Goal: Task Accomplishment & Management: Use online tool/utility

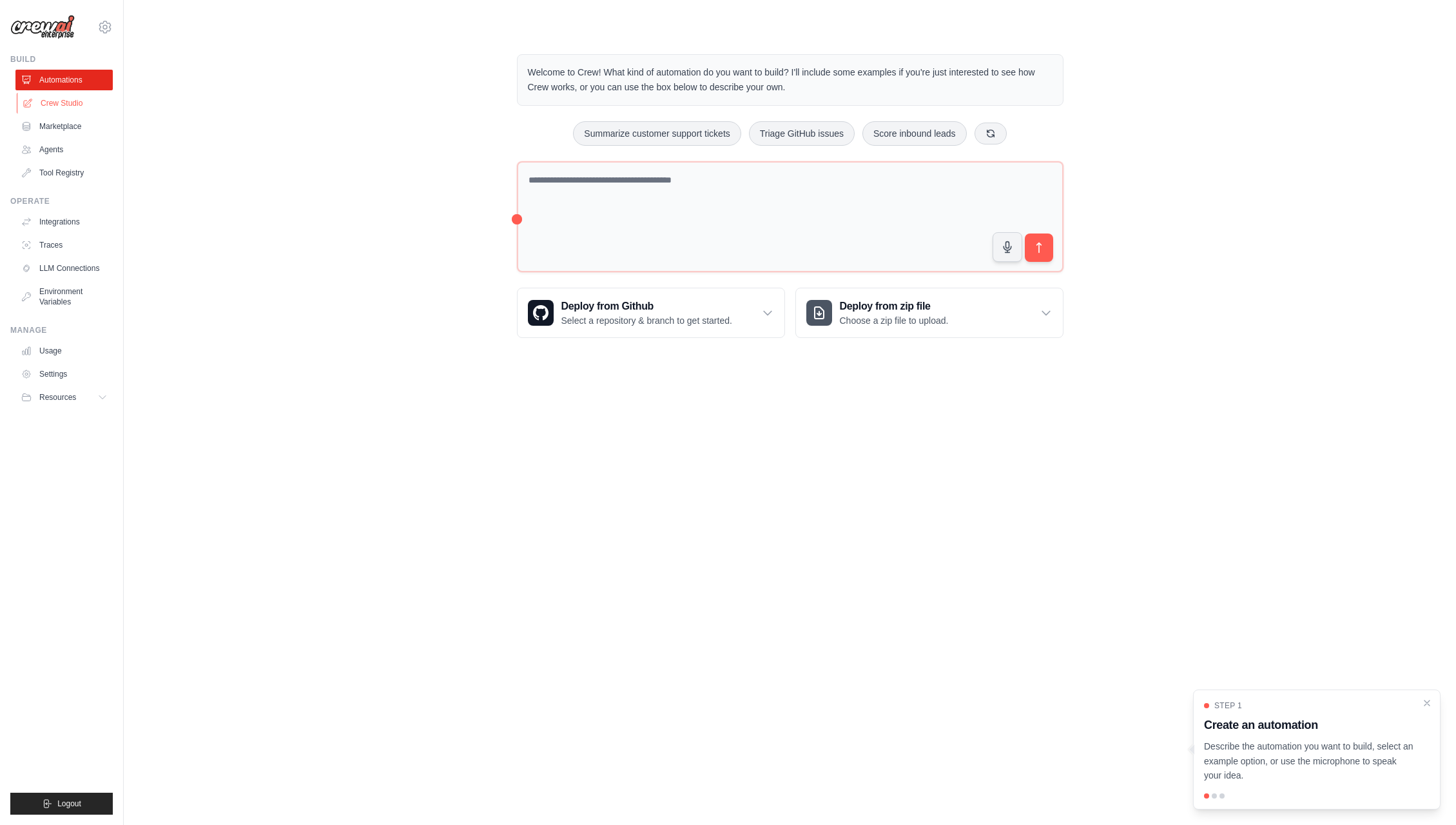
click at [69, 110] on link "Crew Studio" at bounding box center [66, 103] width 98 height 21
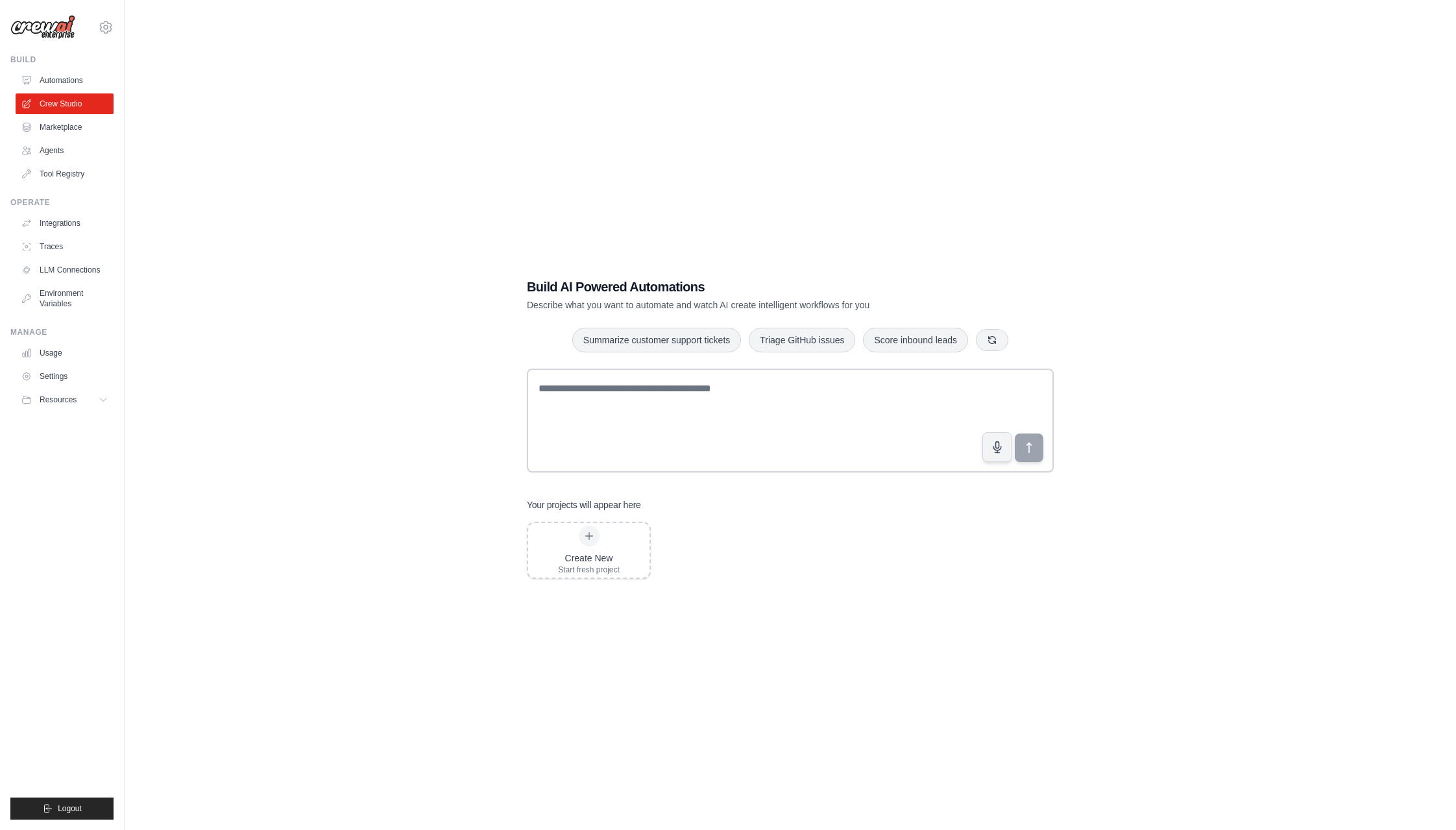
click at [710, 285] on h1 "Build AI Powered Automations" at bounding box center [744, 286] width 436 height 18
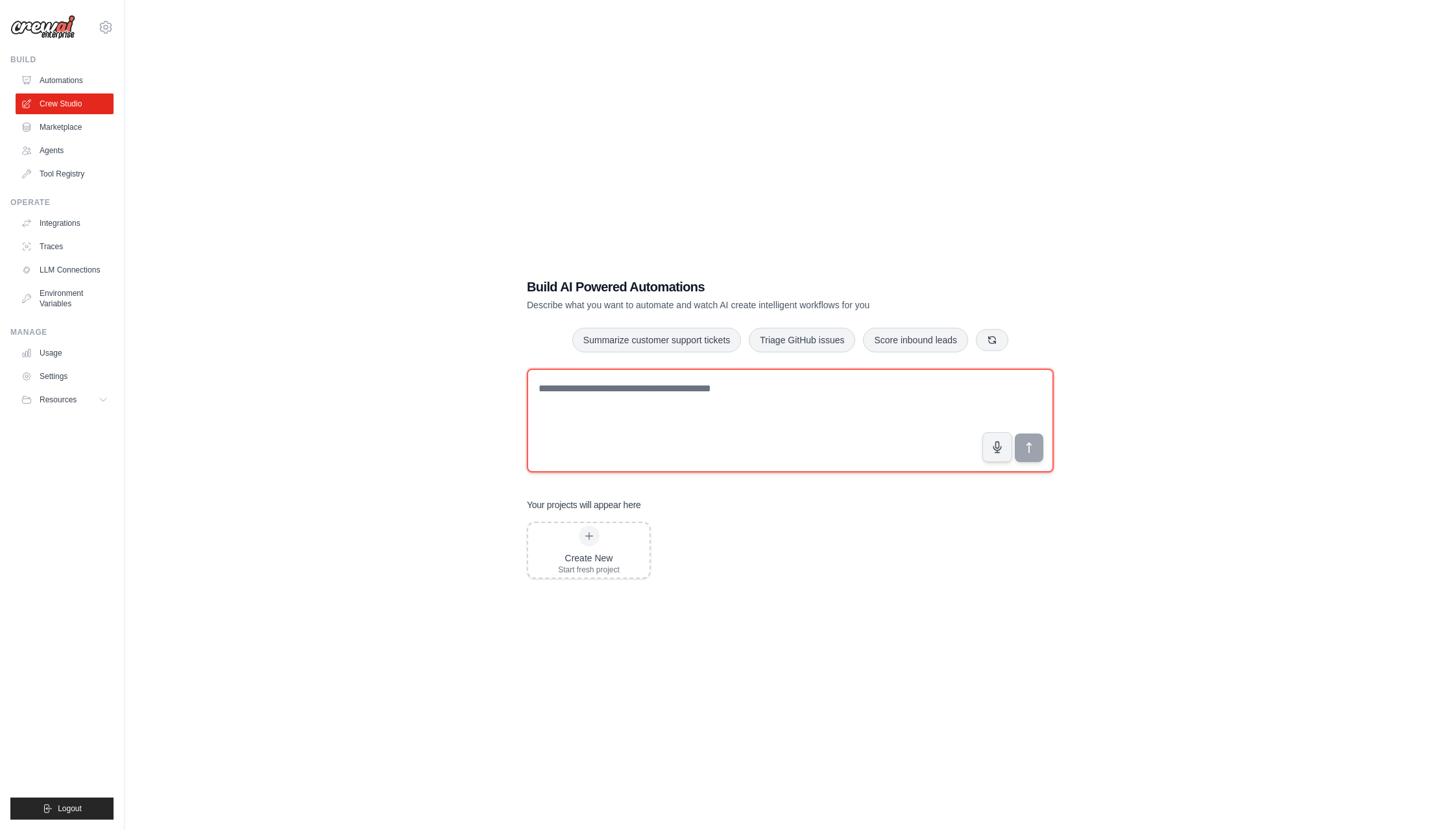
click at [891, 401] on textarea at bounding box center [789, 421] width 527 height 104
click at [686, 410] on textarea at bounding box center [789, 421] width 527 height 104
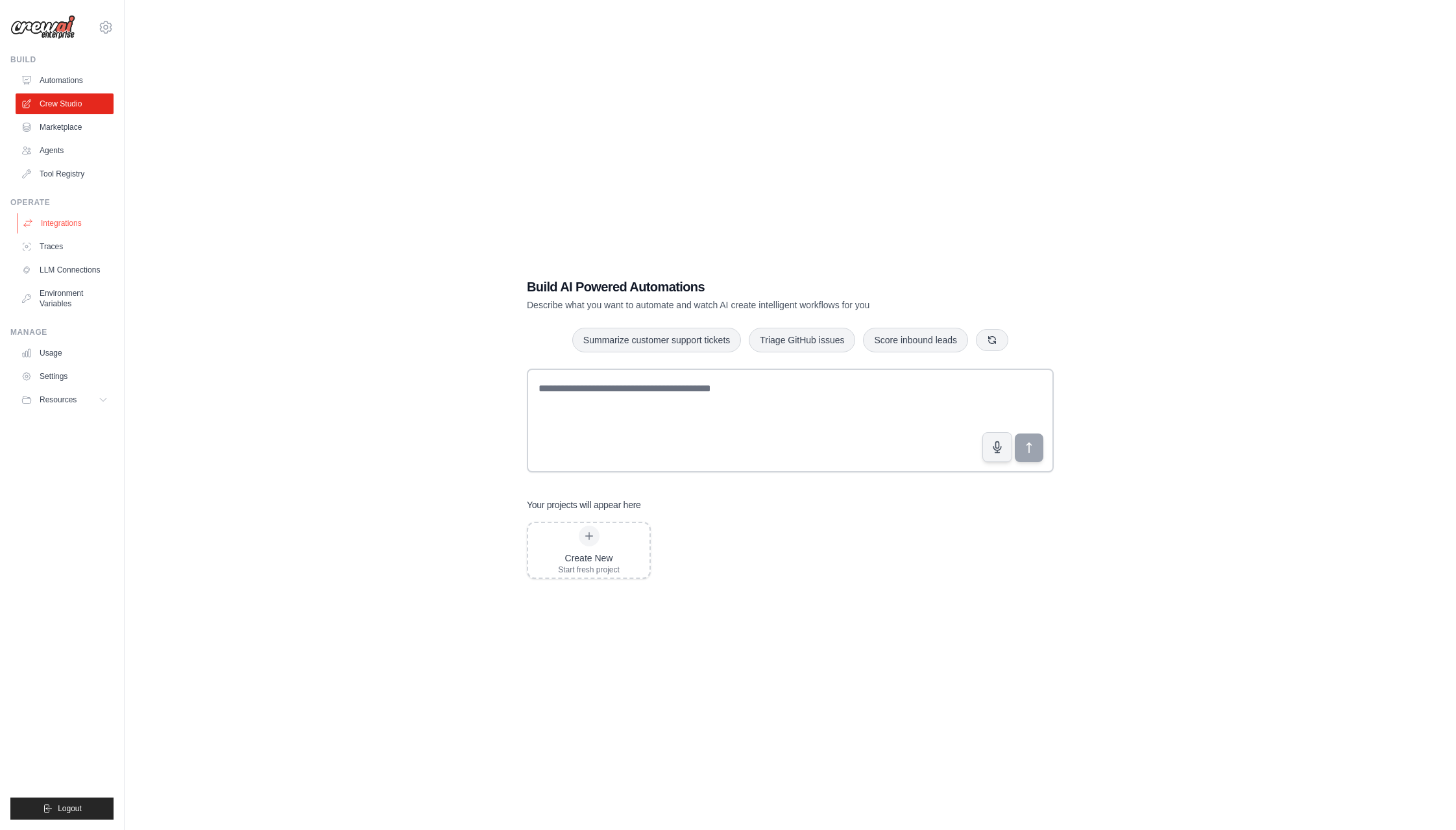
click at [76, 226] on link "Integrations" at bounding box center [66, 223] width 98 height 21
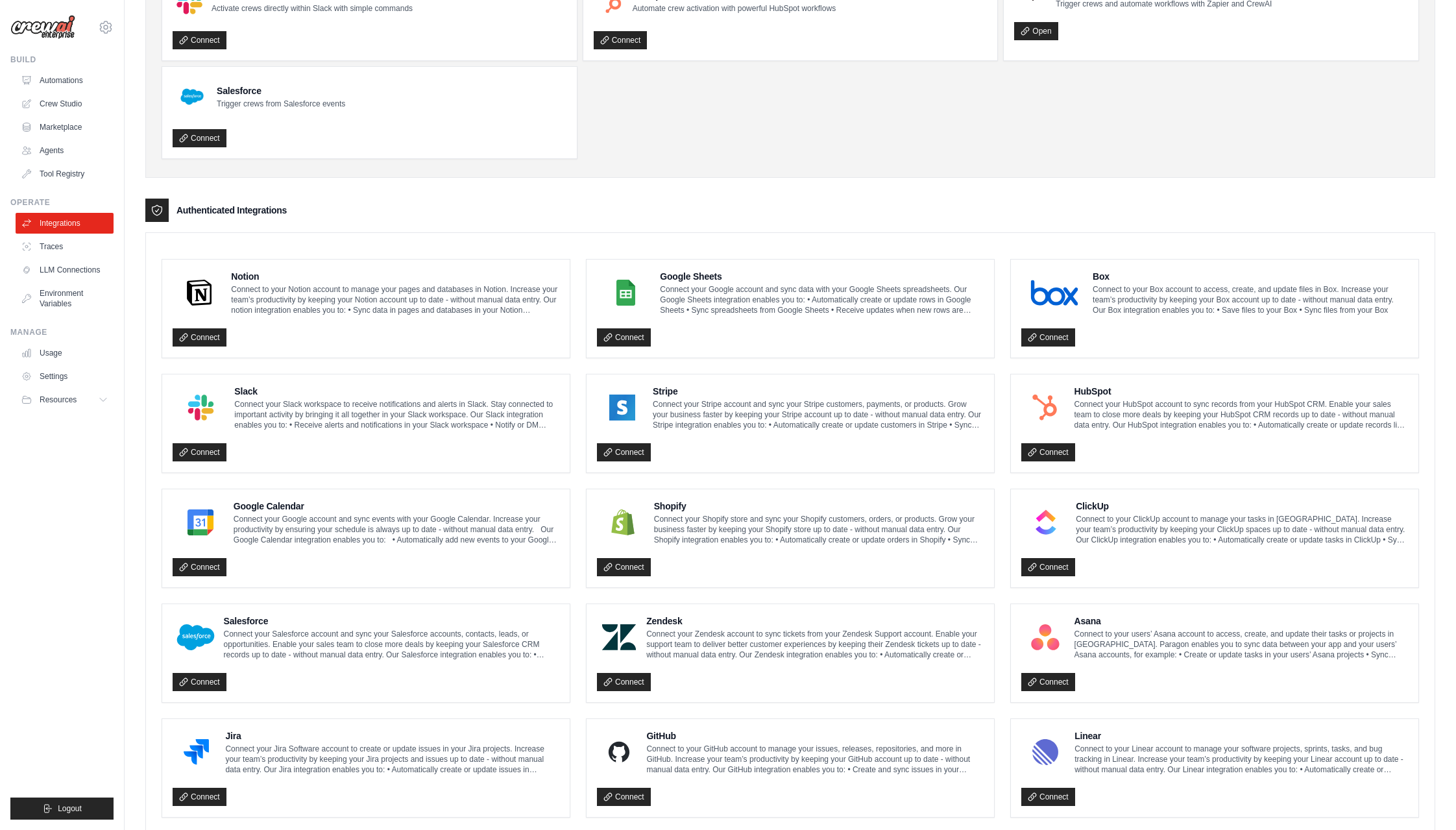
scroll to position [169, 0]
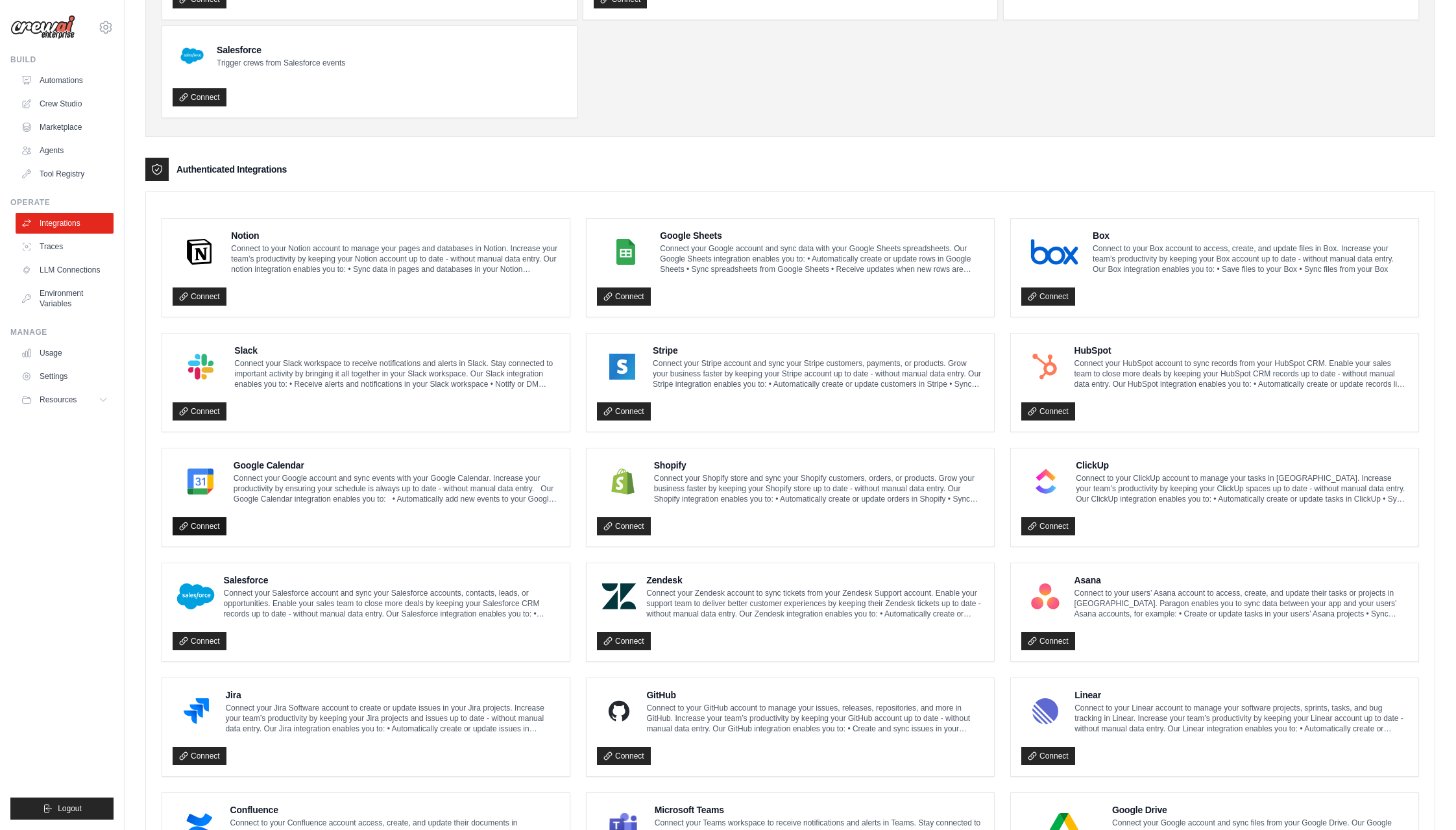
click at [210, 530] on link "Connect" at bounding box center [199, 526] width 54 height 18
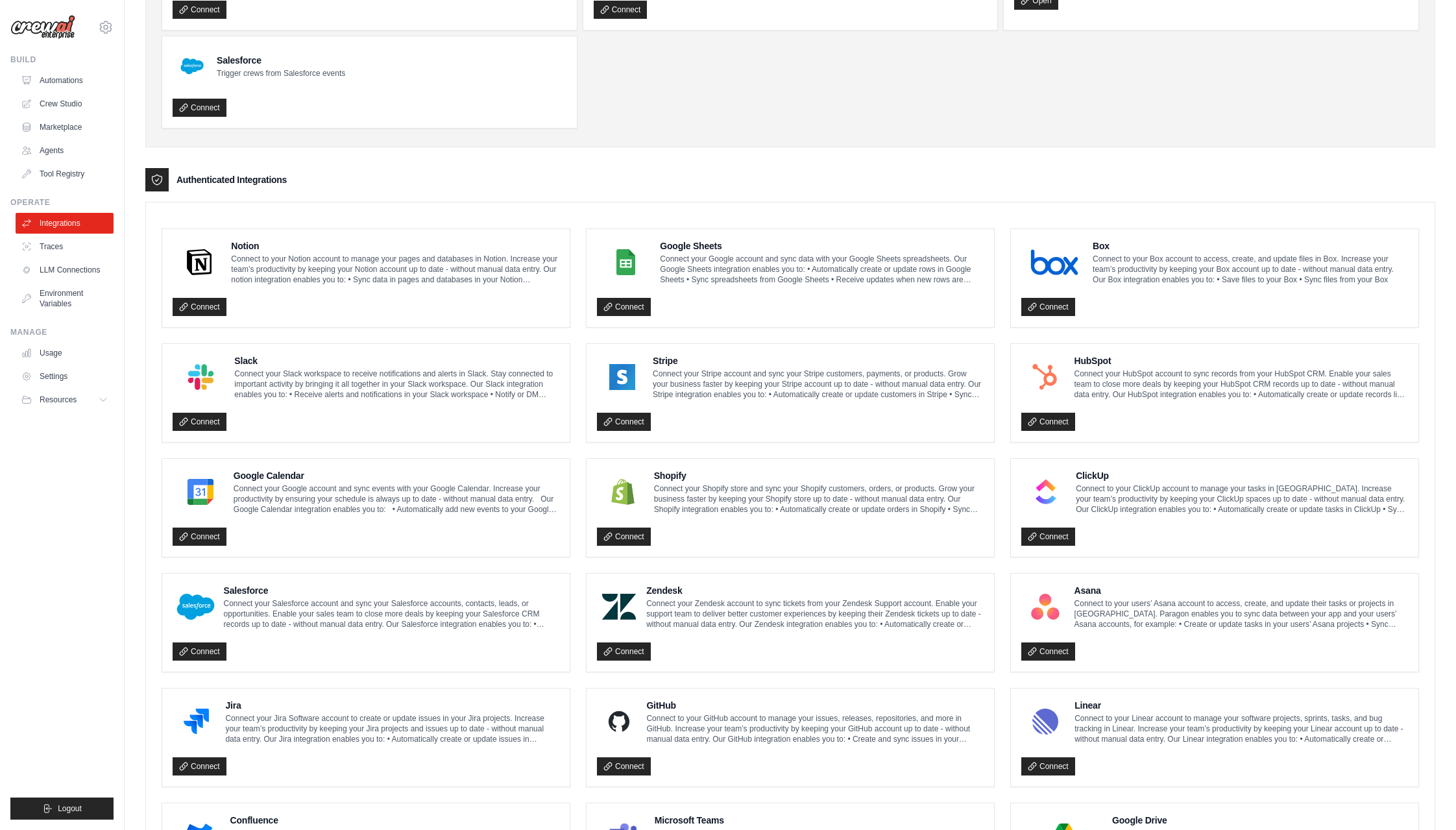
scroll to position [0, 0]
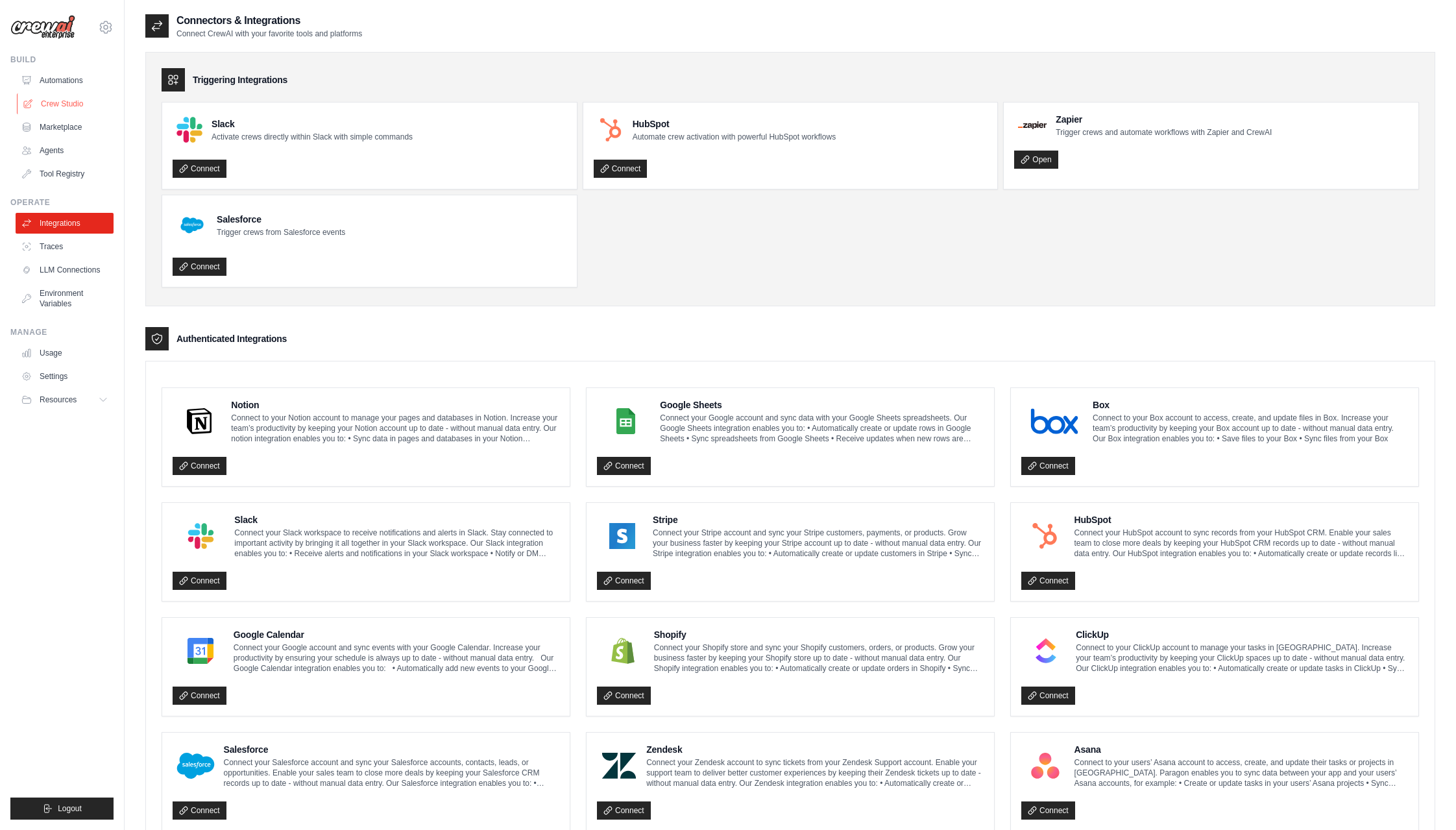
click at [67, 100] on link "Crew Studio" at bounding box center [66, 104] width 98 height 21
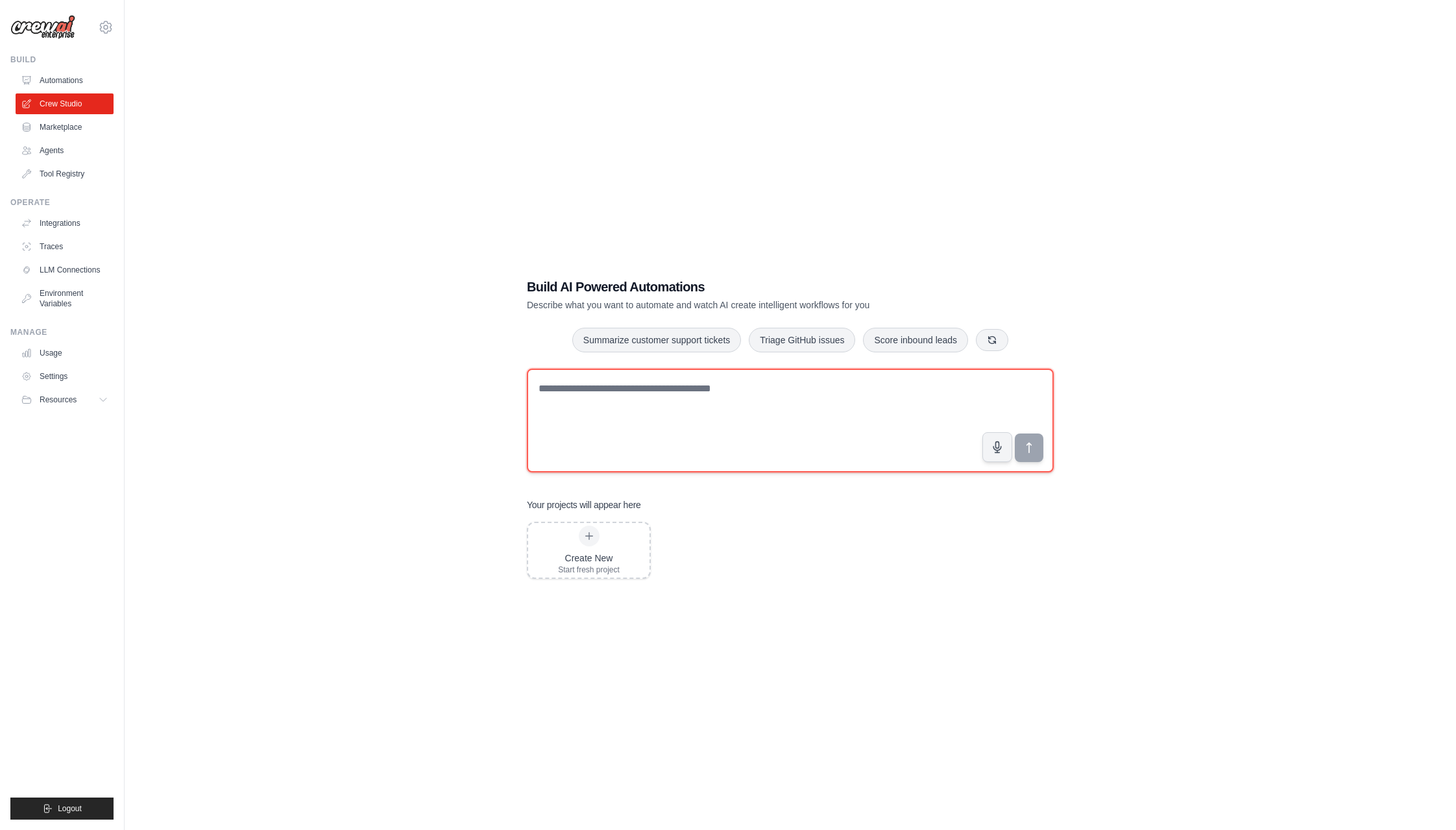
click at [826, 428] on textarea at bounding box center [789, 421] width 527 height 104
